Goal: Task Accomplishment & Management: Complete application form

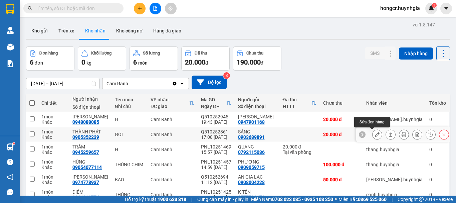
click at [375, 136] on icon at bounding box center [377, 134] width 5 height 5
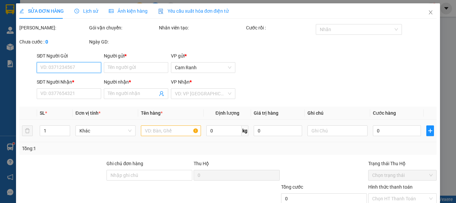
type input "0903689891"
type input "SÁNG"
type input "0905352239"
type input "THÀNH PHÁT"
type input "20.000"
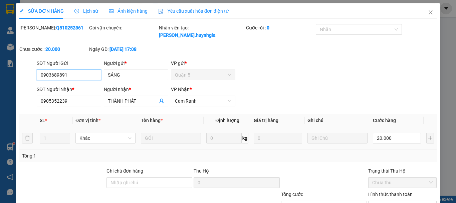
scroll to position [46, 0]
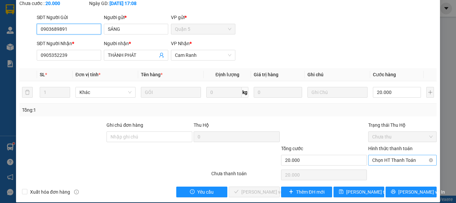
click at [396, 156] on span "Chọn HT Thanh Toán" at bounding box center [402, 160] width 60 height 10
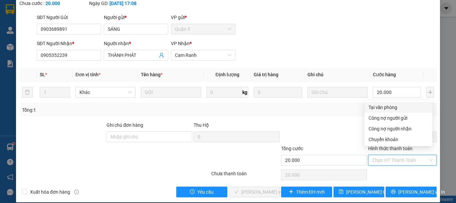
click at [389, 107] on div "Tại văn phòng" at bounding box center [399, 106] width 60 height 7
type input "0"
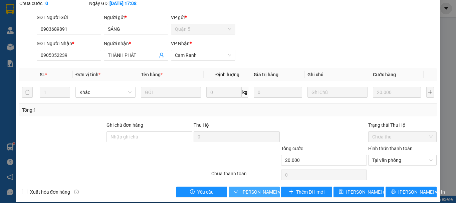
click at [253, 188] on span "[PERSON_NAME] và Giao hàng" at bounding box center [273, 191] width 64 height 7
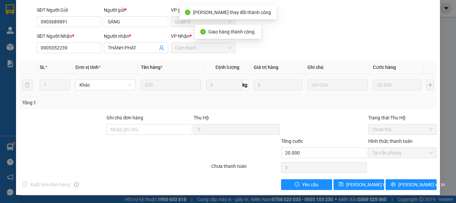
scroll to position [0, 0]
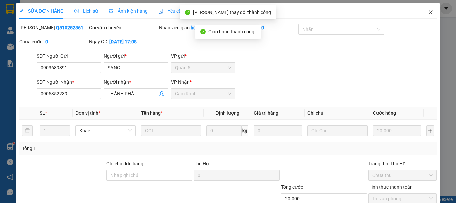
click at [428, 12] on icon "close" at bounding box center [430, 12] width 5 height 5
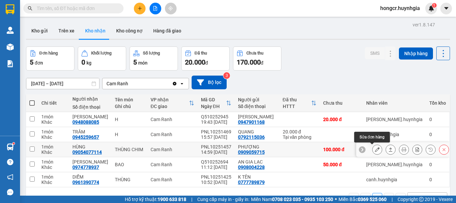
click at [375, 150] on icon at bounding box center [377, 149] width 5 height 5
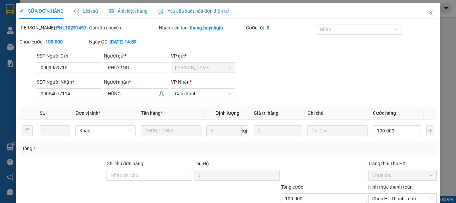
type input "0909059715"
type input "PHƯỢNG"
type input "09054077114"
type input "HÙNG"
type input "100.000"
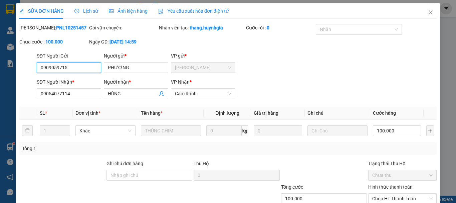
scroll to position [46, 0]
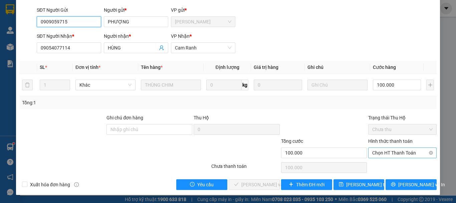
click at [381, 151] on span "Chọn HT Thanh Toán" at bounding box center [402, 153] width 60 height 10
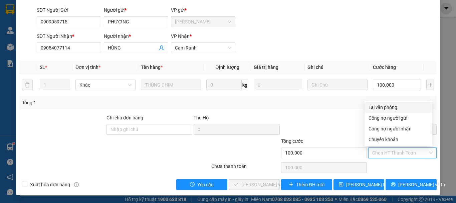
click at [382, 107] on div "Tại văn phòng" at bounding box center [399, 106] width 60 height 7
type input "0"
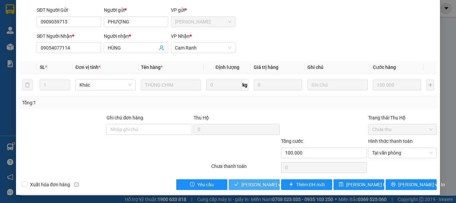
click at [250, 184] on span "[PERSON_NAME] và Giao hàng" at bounding box center [273, 184] width 64 height 7
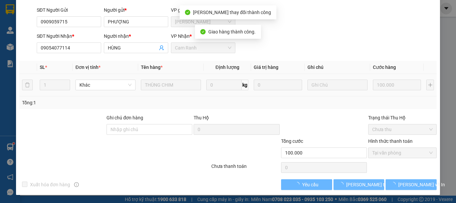
scroll to position [0, 0]
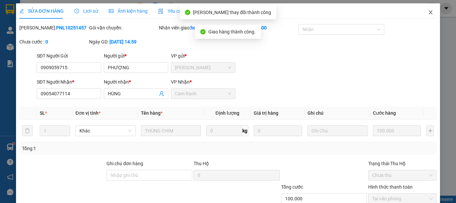
click at [429, 14] on icon "close" at bounding box center [431, 12] width 4 height 4
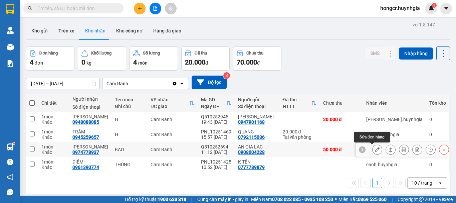
click at [375, 148] on icon at bounding box center [377, 149] width 5 height 5
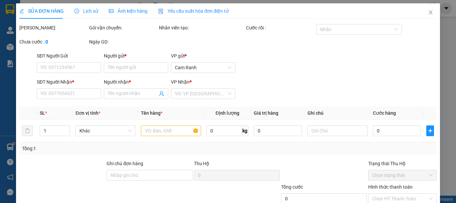
type input "0908004228"
type input "AN GIA LẠC"
type input "0974778937"
type input "[PERSON_NAME]"
type input "50.000"
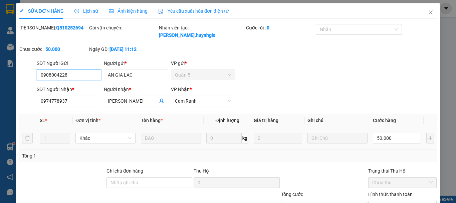
scroll to position [46, 0]
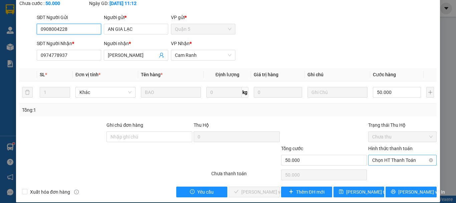
click at [387, 155] on span "Chọn HT Thanh Toán" at bounding box center [402, 160] width 60 height 10
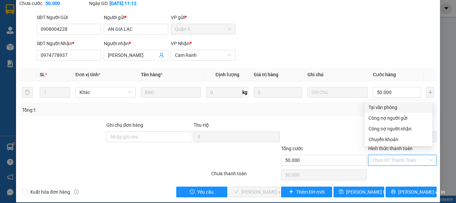
click at [387, 108] on div "Tại văn phòng" at bounding box center [399, 106] width 60 height 7
type input "0"
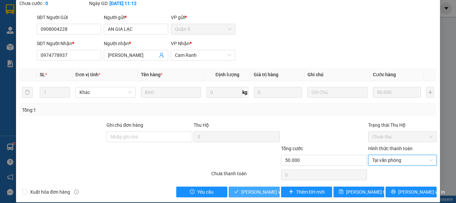
click at [250, 188] on span "[PERSON_NAME] và Giao hàng" at bounding box center [273, 191] width 64 height 7
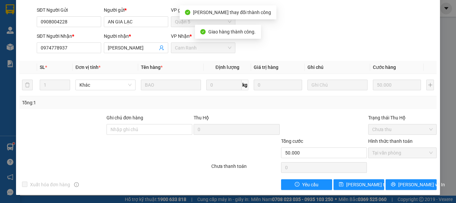
scroll to position [0, 0]
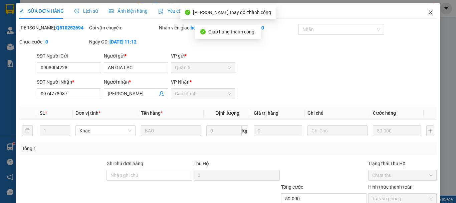
click at [428, 12] on icon "close" at bounding box center [430, 12] width 5 height 5
